Goal: Browse casually: Explore the website without a specific task or goal

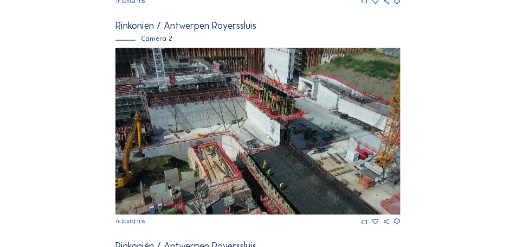
scroll to position [488, 0]
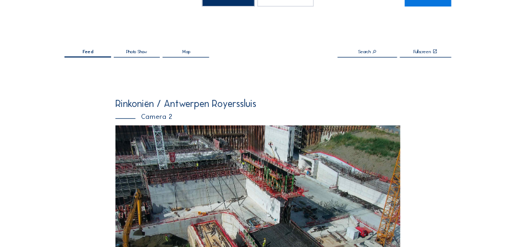
scroll to position [81, 0]
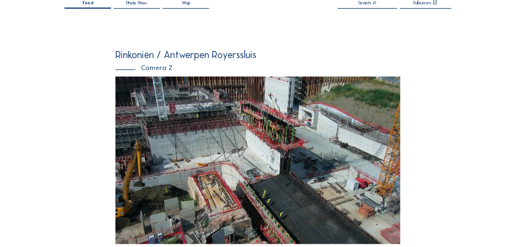
click at [141, 98] on img at bounding box center [258, 160] width 285 height 168
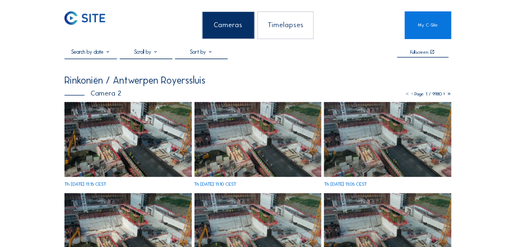
click at [79, 119] on img at bounding box center [128, 139] width 127 height 75
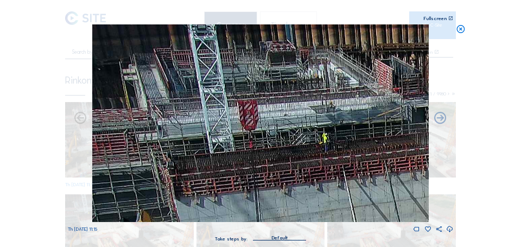
drag, startPoint x: 111, startPoint y: 52, endPoint x: 120, endPoint y: 88, distance: 37.6
click at [120, 88] on img at bounding box center [260, 122] width 337 height 197
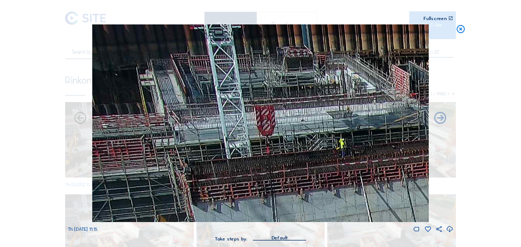
drag, startPoint x: 112, startPoint y: 90, endPoint x: 143, endPoint y: 97, distance: 32.1
click at [143, 96] on img at bounding box center [260, 122] width 337 height 197
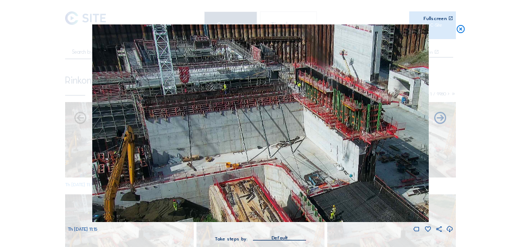
drag, startPoint x: 148, startPoint y: 117, endPoint x: 143, endPoint y: 95, distance: 21.6
click at [143, 95] on img at bounding box center [260, 122] width 337 height 197
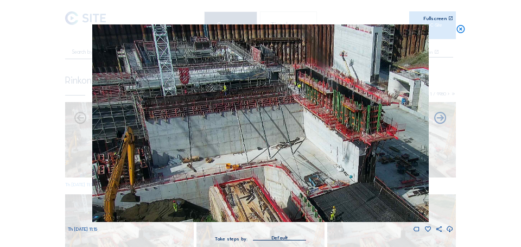
drag, startPoint x: 149, startPoint y: 137, endPoint x: 155, endPoint y: 158, distance: 22.0
click at [155, 158] on img at bounding box center [260, 122] width 337 height 197
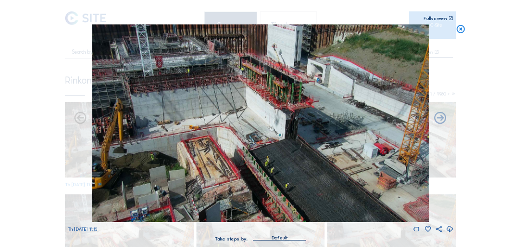
click at [221, 78] on img at bounding box center [260, 122] width 337 height 197
click at [459, 31] on icon at bounding box center [461, 29] width 10 height 10
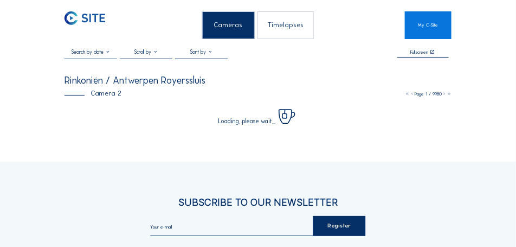
click at [343, 121] on div "Loading, please wait..." at bounding box center [258, 113] width 387 height 22
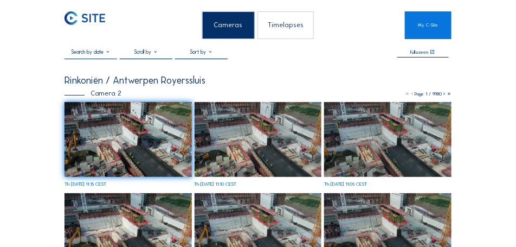
click at [342, 120] on img at bounding box center [387, 139] width 127 height 75
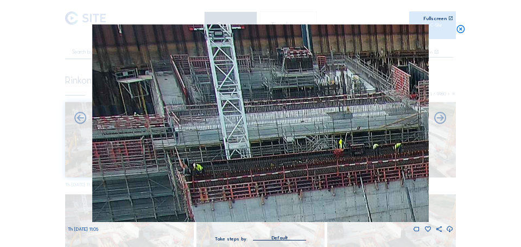
drag, startPoint x: 137, startPoint y: 82, endPoint x: 187, endPoint y: 109, distance: 56.8
click at [186, 109] on img at bounding box center [260, 122] width 337 height 197
click at [460, 29] on icon at bounding box center [461, 29] width 10 height 10
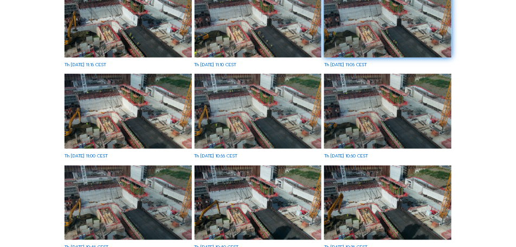
scroll to position [136, 0]
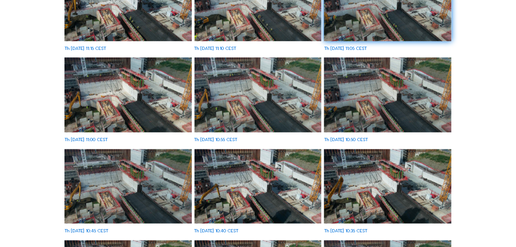
click at [343, 75] on img at bounding box center [387, 94] width 127 height 75
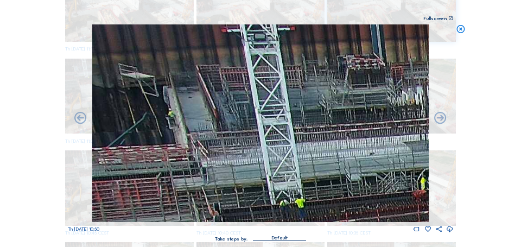
drag, startPoint x: 111, startPoint y: 50, endPoint x: 191, endPoint y: 118, distance: 104.3
click at [185, 117] on img at bounding box center [260, 122] width 337 height 197
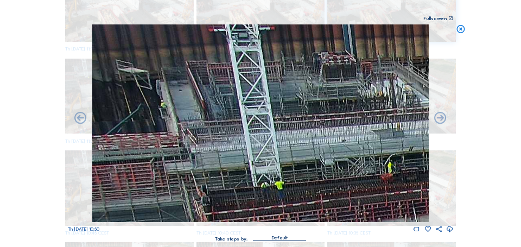
click at [460, 31] on icon at bounding box center [461, 29] width 10 height 10
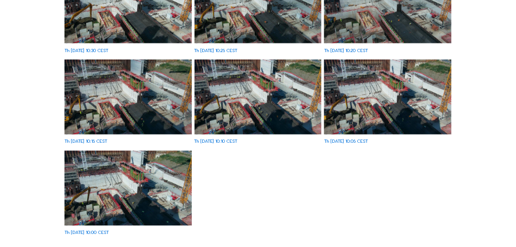
scroll to position [434, 0]
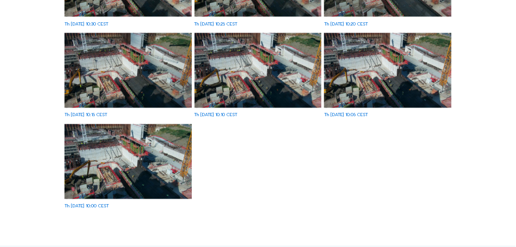
click at [102, 140] on img at bounding box center [128, 161] width 127 height 75
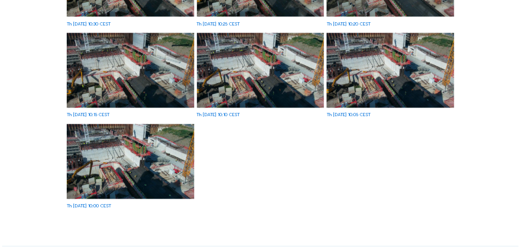
scroll to position [436, 0]
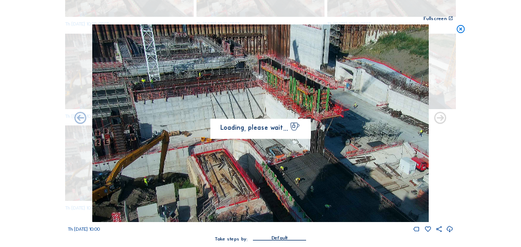
click at [459, 33] on icon at bounding box center [461, 29] width 10 height 10
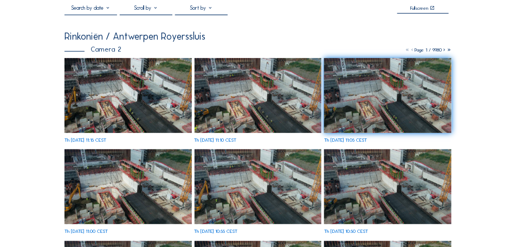
scroll to position [0, 0]
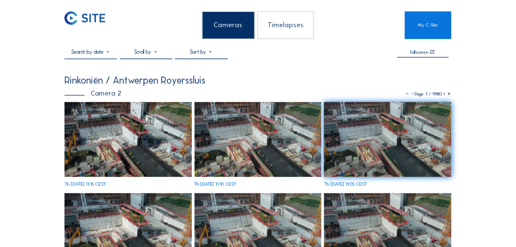
click at [97, 21] on img at bounding box center [85, 18] width 41 height 14
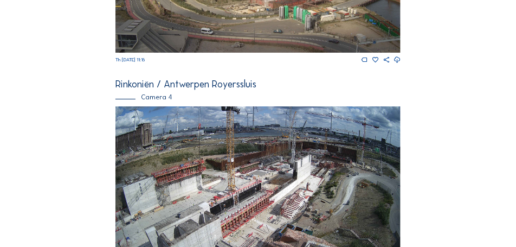
scroll to position [976, 0]
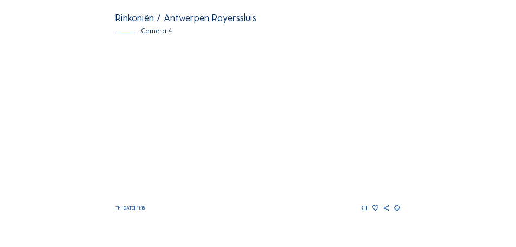
scroll to position [988, 0]
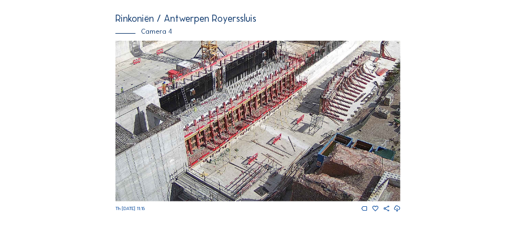
drag, startPoint x: 258, startPoint y: 125, endPoint x: 299, endPoint y: 105, distance: 45.8
click at [299, 105] on img at bounding box center [258, 121] width 285 height 161
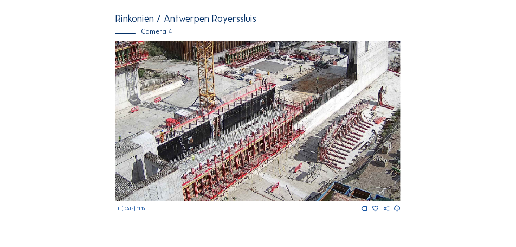
click at [251, 171] on img at bounding box center [258, 121] width 285 height 161
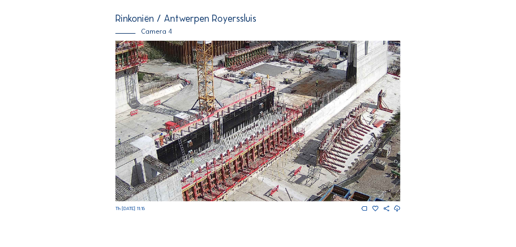
drag, startPoint x: 256, startPoint y: 137, endPoint x: 253, endPoint y: 153, distance: 16.1
click at [253, 153] on img at bounding box center [258, 121] width 285 height 161
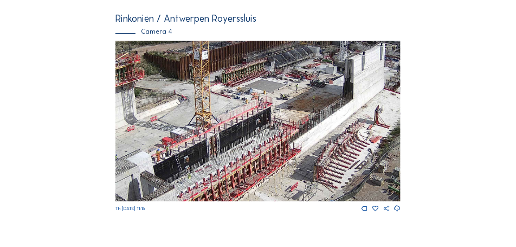
drag, startPoint x: 249, startPoint y: 152, endPoint x: 248, endPoint y: 164, distance: 12.0
click at [242, 166] on img at bounding box center [258, 121] width 285 height 161
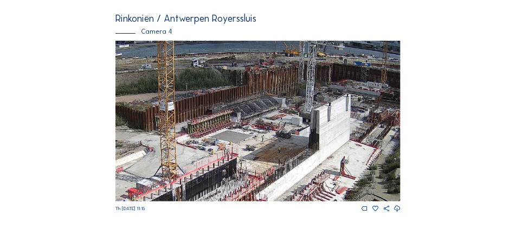
drag, startPoint x: 260, startPoint y: 155, endPoint x: 255, endPoint y: 157, distance: 6.1
click at [255, 157] on img at bounding box center [258, 121] width 285 height 161
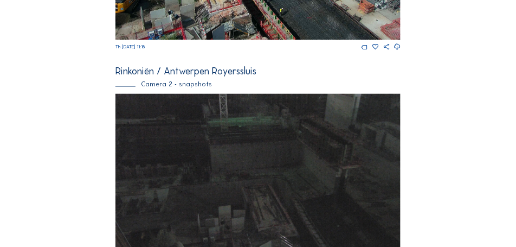
scroll to position [392, 0]
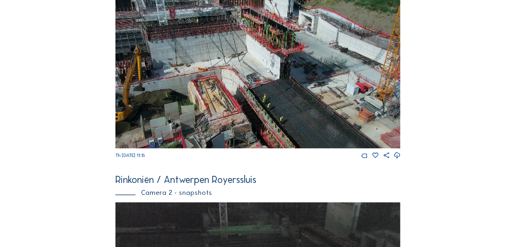
click at [322, 117] on img at bounding box center [258, 66] width 285 height 168
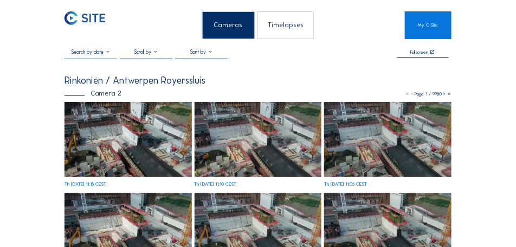
click at [156, 139] on img at bounding box center [128, 139] width 127 height 75
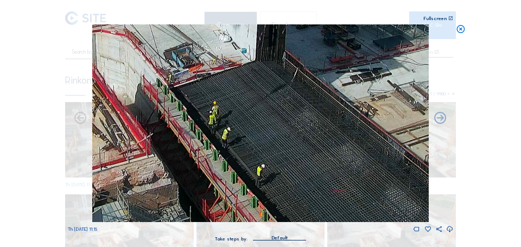
drag, startPoint x: 337, startPoint y: 176, endPoint x: 472, endPoint y: 183, distance: 134.7
click at [471, 183] on div "Scroll to travel through time | Press 'Alt' Button + Scroll to Zoom | Click and…" at bounding box center [260, 123] width 521 height 247
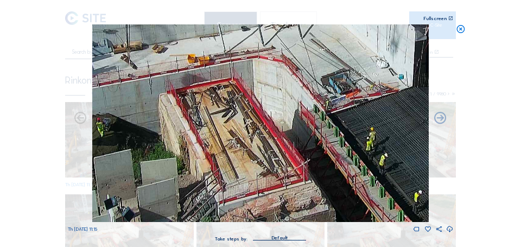
drag, startPoint x: 247, startPoint y: 127, endPoint x: 392, endPoint y: 129, distance: 145.3
click at [392, 129] on img at bounding box center [260, 122] width 337 height 197
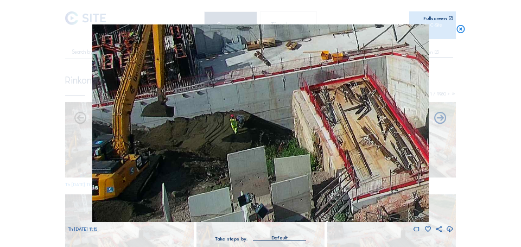
drag, startPoint x: 287, startPoint y: 132, endPoint x: 336, endPoint y: 131, distance: 48.3
click at [336, 131] on img at bounding box center [260, 122] width 337 height 197
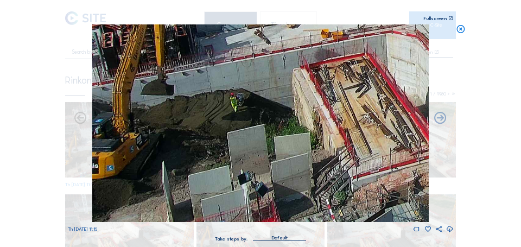
drag, startPoint x: 259, startPoint y: 132, endPoint x: 234, endPoint y: 134, distance: 25.5
click at [274, 129] on img at bounding box center [260, 122] width 337 height 197
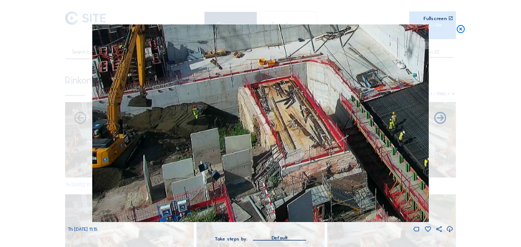
click at [189, 111] on img at bounding box center [260, 122] width 337 height 197
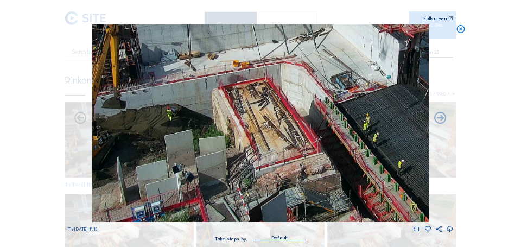
drag, startPoint x: 271, startPoint y: 108, endPoint x: 247, endPoint y: 110, distance: 24.5
click at [247, 110] on img at bounding box center [260, 122] width 337 height 197
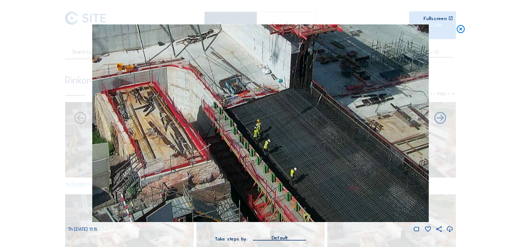
drag, startPoint x: 336, startPoint y: 150, endPoint x: 178, endPoint y: 66, distance: 179.0
click at [178, 66] on img at bounding box center [260, 122] width 337 height 197
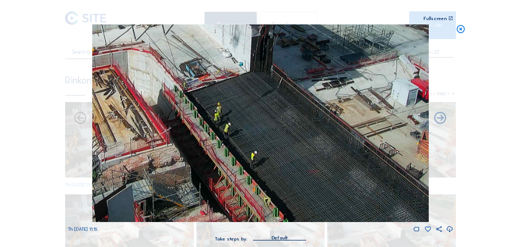
drag, startPoint x: 256, startPoint y: 153, endPoint x: 223, endPoint y: 114, distance: 50.8
click at [223, 114] on img at bounding box center [260, 122] width 337 height 197
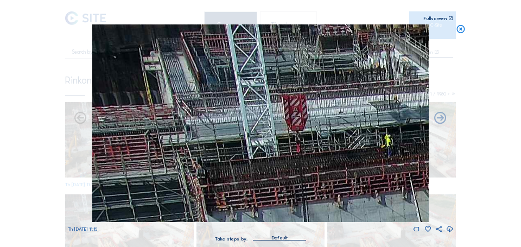
drag, startPoint x: 202, startPoint y: 91, endPoint x: 378, endPoint y: 153, distance: 186.4
click at [378, 153] on img at bounding box center [260, 122] width 337 height 197
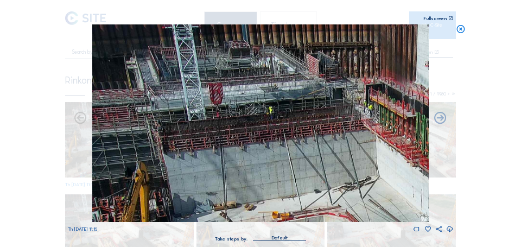
click at [373, 142] on img at bounding box center [260, 122] width 337 height 197
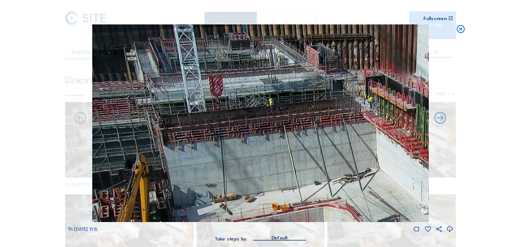
drag, startPoint x: 272, startPoint y: 136, endPoint x: 283, endPoint y: 129, distance: 13.2
click at [283, 129] on img at bounding box center [260, 122] width 337 height 197
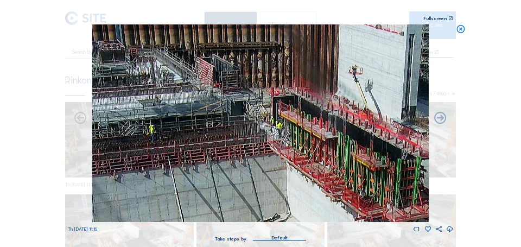
drag, startPoint x: 271, startPoint y: 148, endPoint x: 272, endPoint y: 153, distance: 5.5
click at [273, 155] on img at bounding box center [260, 122] width 337 height 197
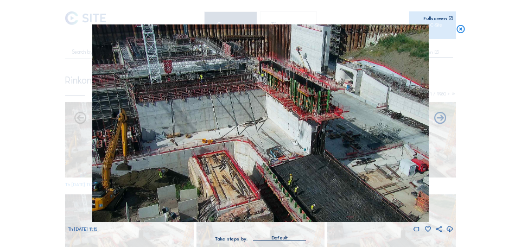
drag, startPoint x: 213, startPoint y: 125, endPoint x: 233, endPoint y: 162, distance: 42.7
click at [233, 162] on img at bounding box center [260, 122] width 337 height 197
click at [461, 30] on icon at bounding box center [461, 29] width 10 height 10
